Goal: Contribute content

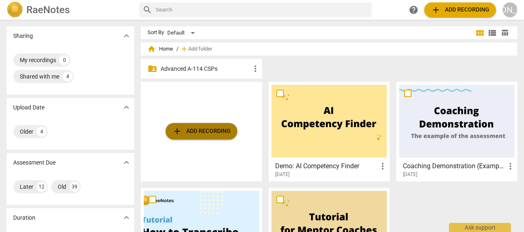
click at [194, 130] on span "add Add recording" at bounding box center [201, 132] width 59 height 10
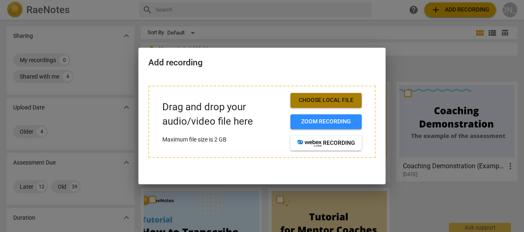
click at [322, 99] on span "Choose local file" at bounding box center [326, 100] width 58 height 8
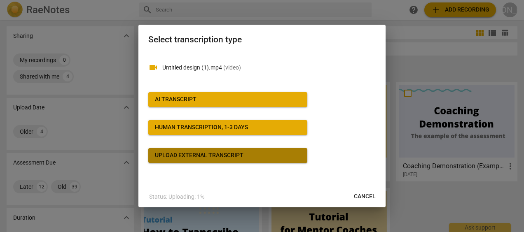
click at [195, 156] on div "Upload external transcript" at bounding box center [199, 156] width 89 height 8
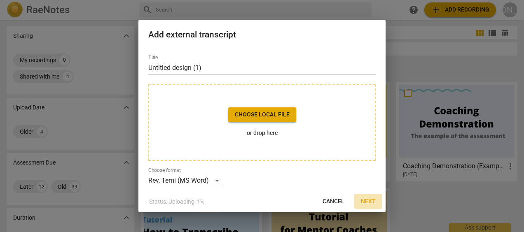
click at [371, 200] on span "Next" at bounding box center [368, 202] width 15 height 8
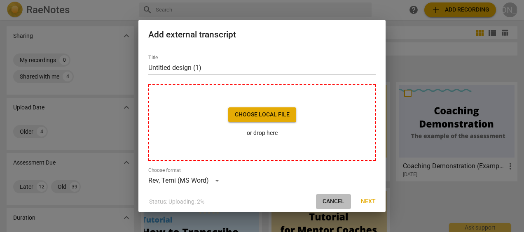
click at [332, 201] on span "Cancel" at bounding box center [334, 202] width 22 height 8
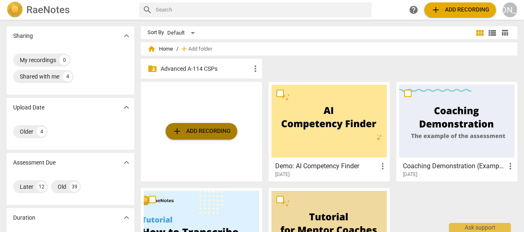
click at [204, 134] on span "add Add recording" at bounding box center [201, 132] width 59 height 10
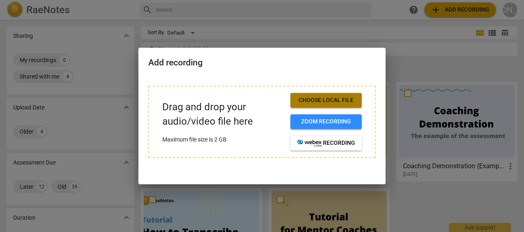
click at [319, 100] on span "Choose local file" at bounding box center [326, 100] width 58 height 8
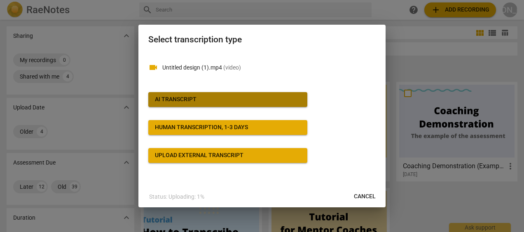
click at [177, 97] on div "AI Transcript" at bounding box center [176, 100] width 42 height 8
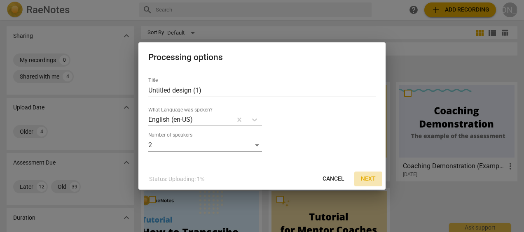
click at [364, 178] on span "Next" at bounding box center [368, 179] width 15 height 8
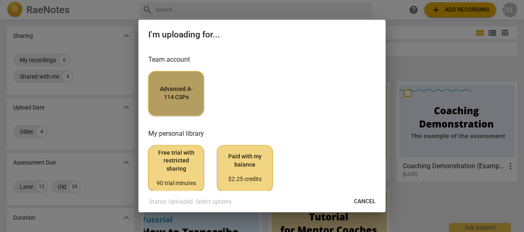
click at [169, 86] on span "Advanced A-114 CSPs" at bounding box center [176, 93] width 42 height 16
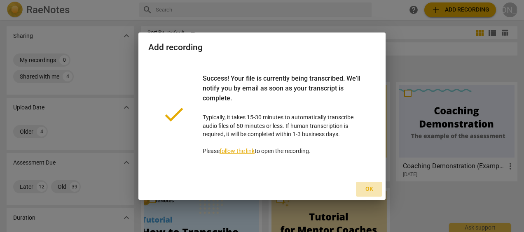
click at [369, 187] on span "Ok" at bounding box center [369, 190] width 13 height 8
